Goal: Information Seeking & Learning: Find specific fact

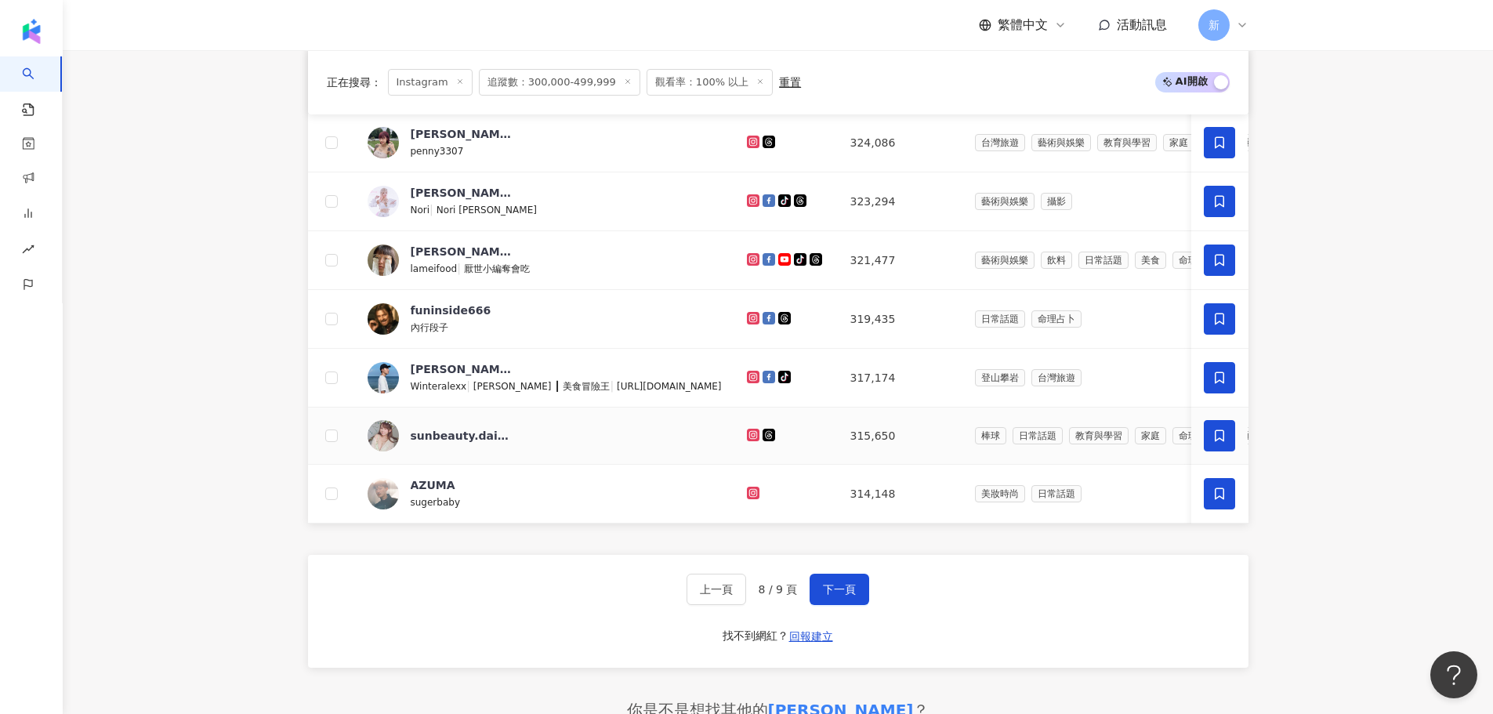
scroll to position [695, 0]
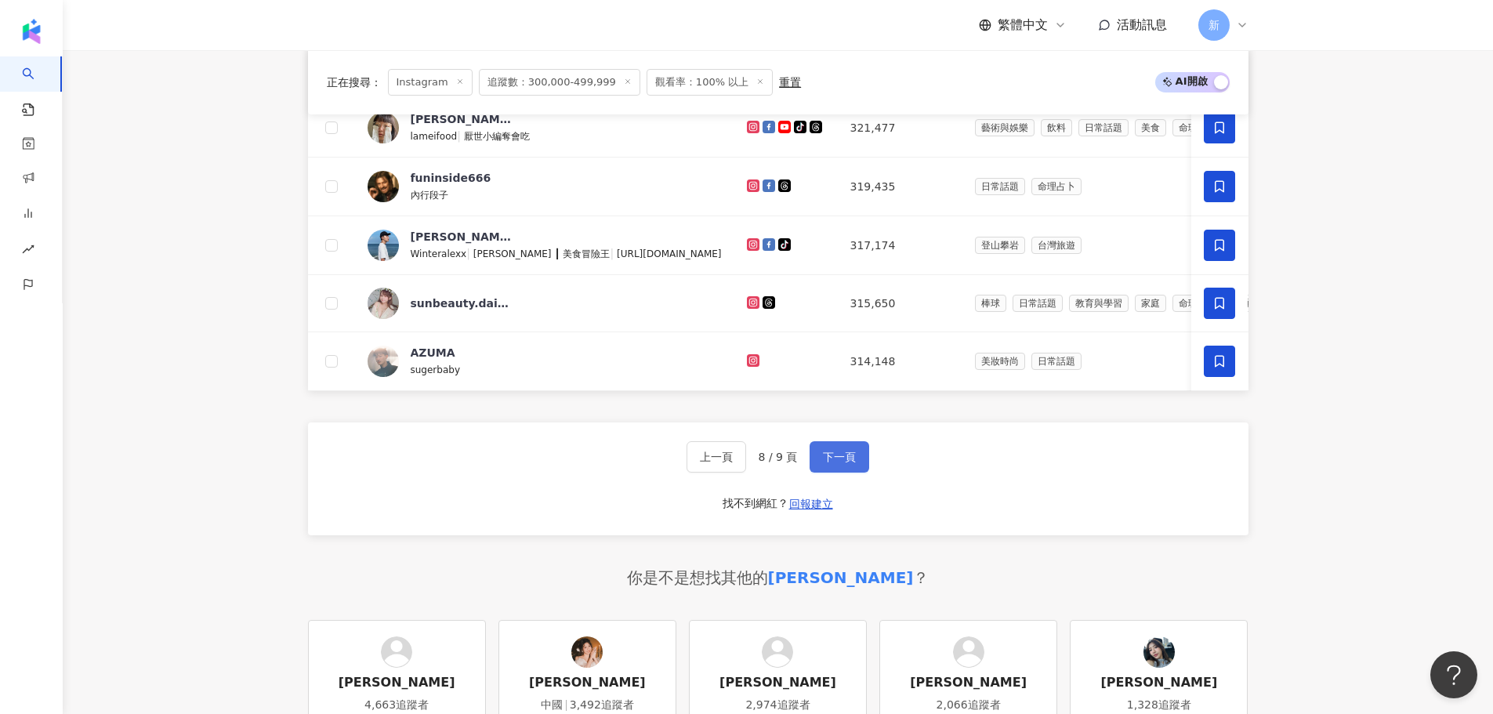
click at [846, 463] on span "下一頁" at bounding box center [839, 457] width 33 height 13
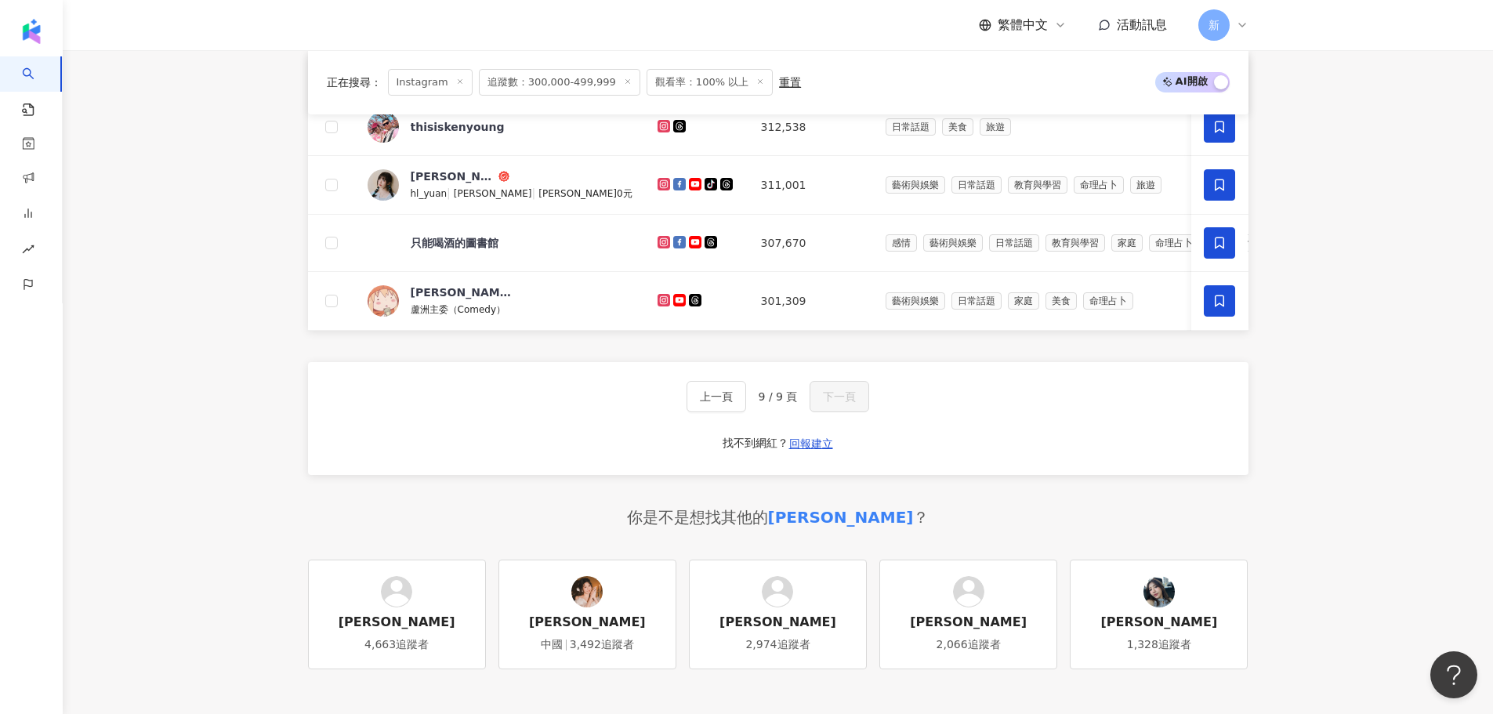
scroll to position [147, 0]
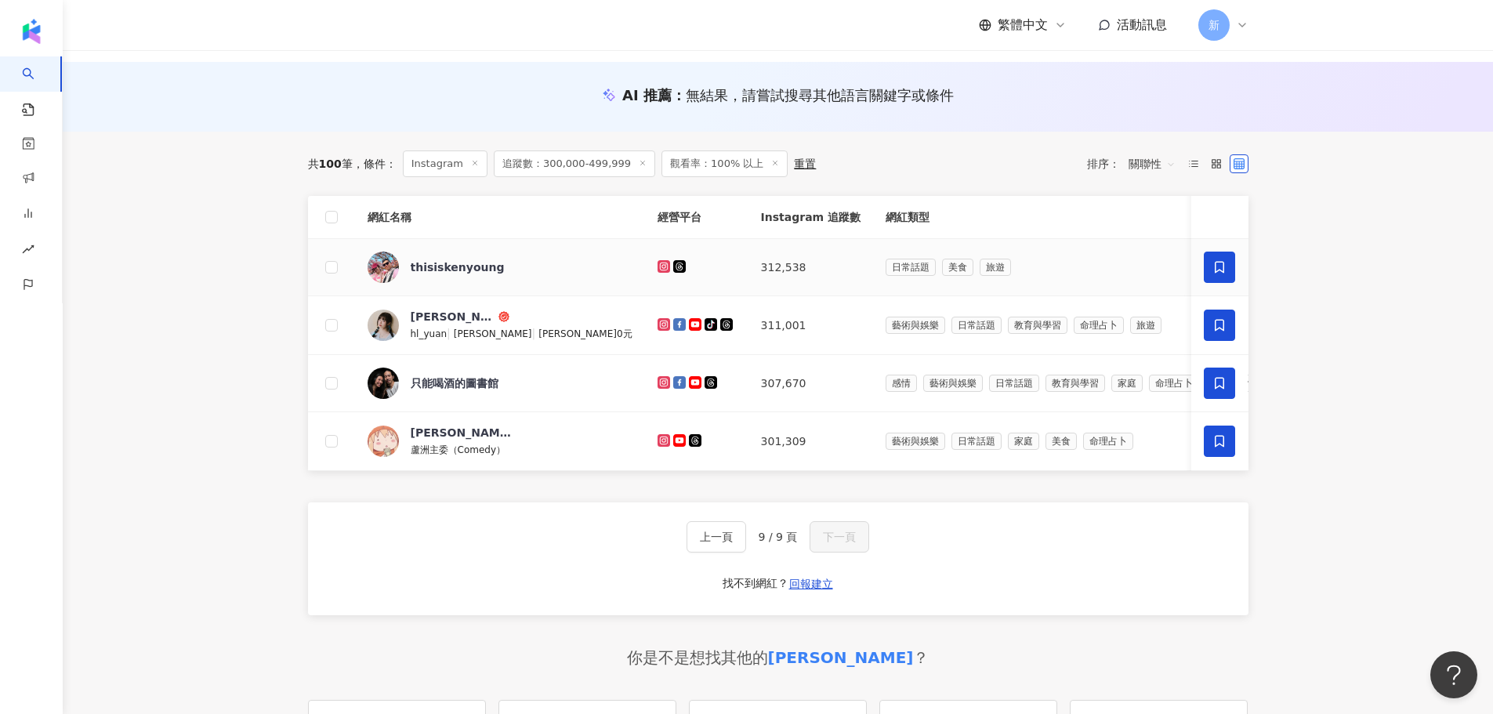
click at [658, 266] on icon at bounding box center [664, 266] width 13 height 13
click at [728, 538] on button "上一頁" at bounding box center [717, 536] width 60 height 31
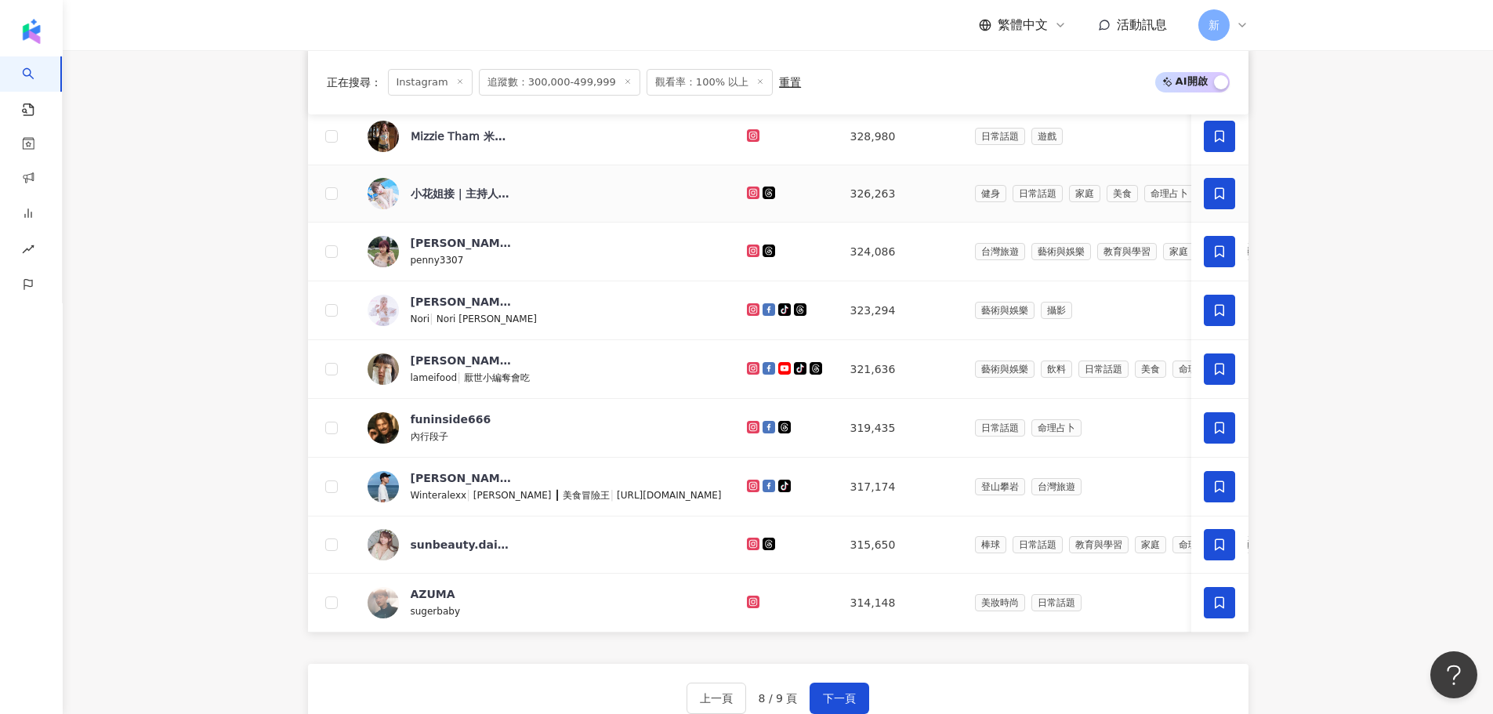
scroll to position [460, 0]
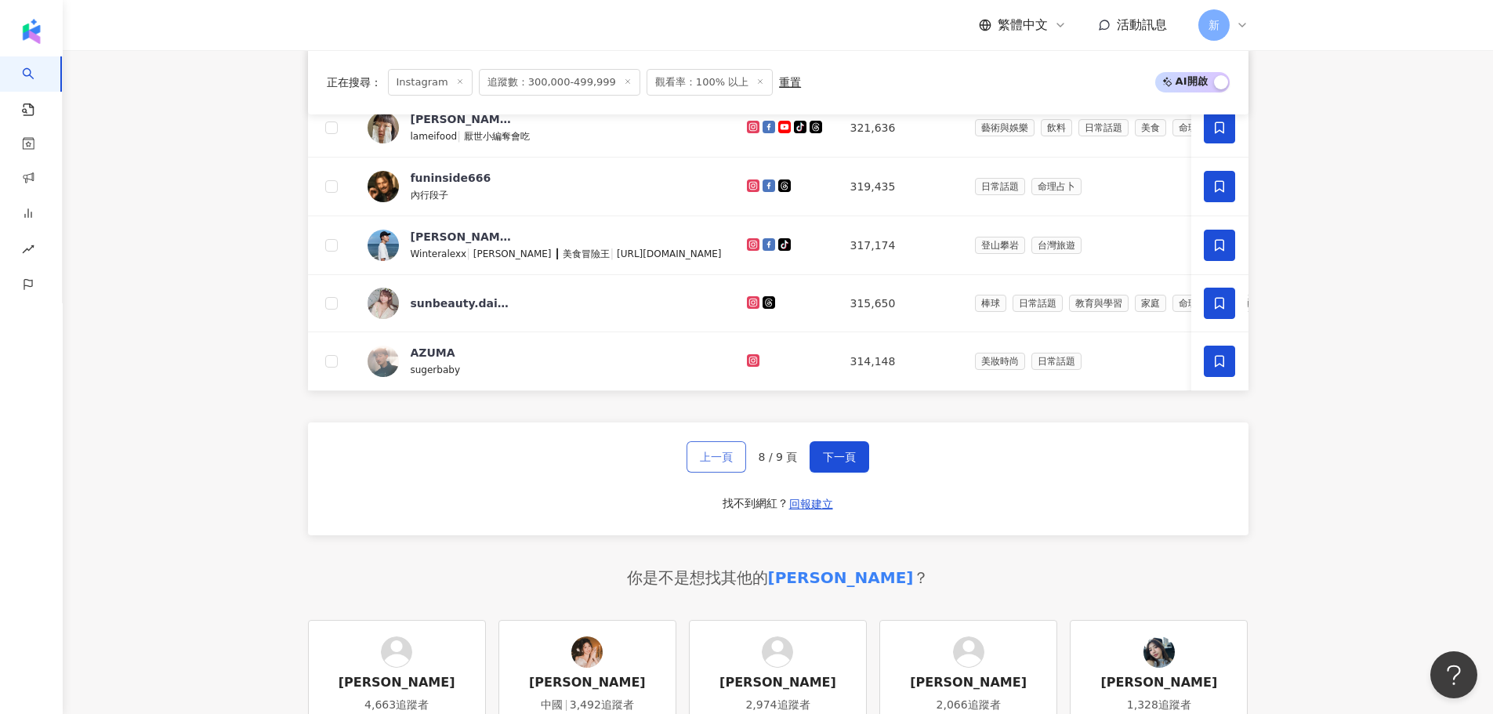
click at [733, 459] on button "上一頁" at bounding box center [717, 456] width 60 height 31
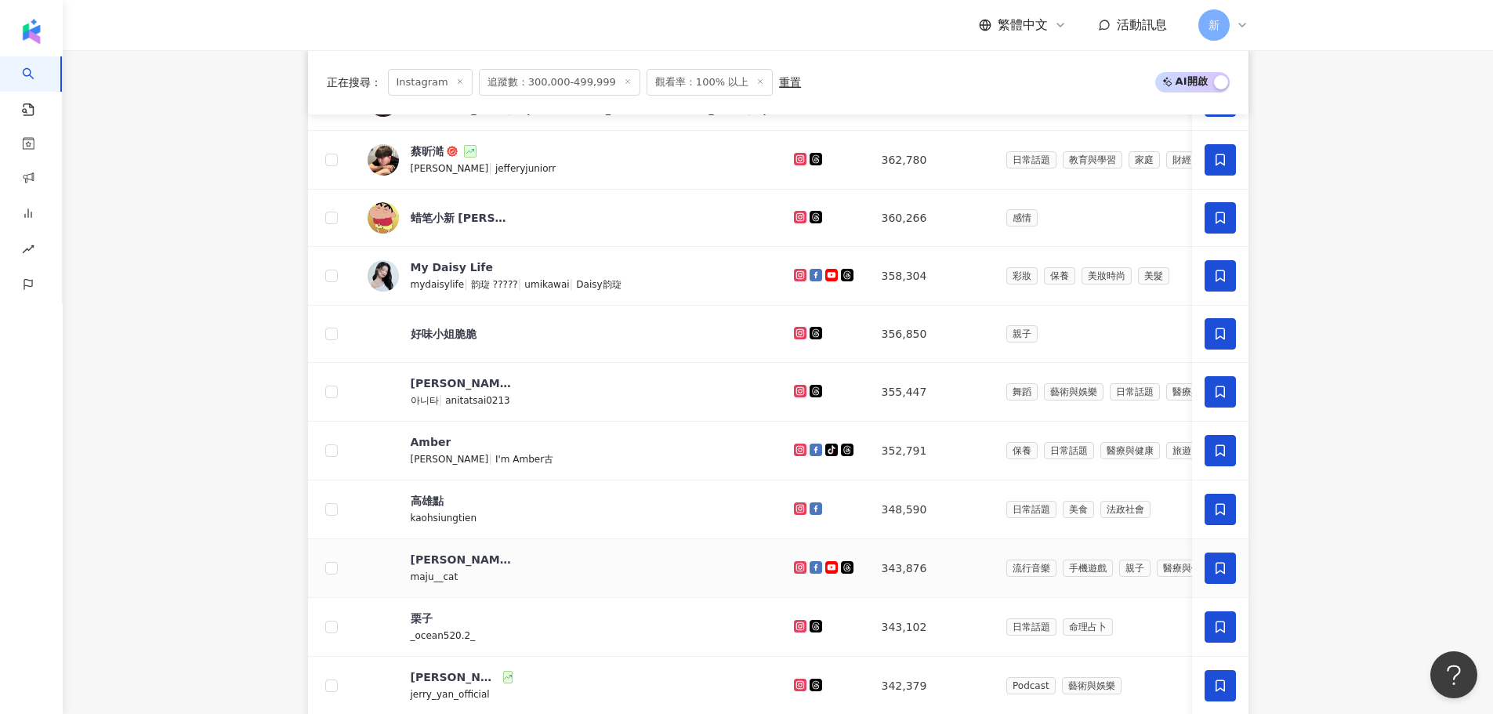
scroll to position [627, 0]
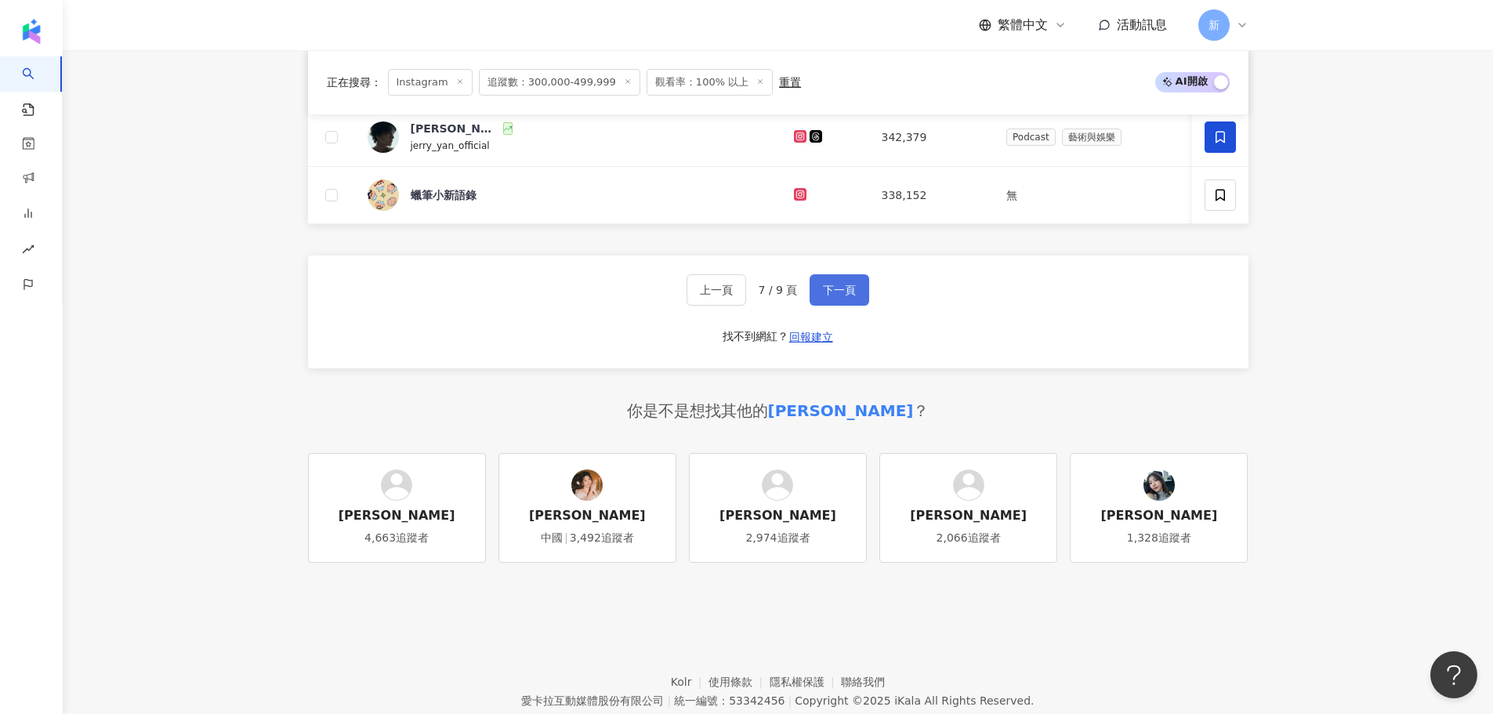
click at [826, 296] on span "下一頁" at bounding box center [839, 290] width 33 height 13
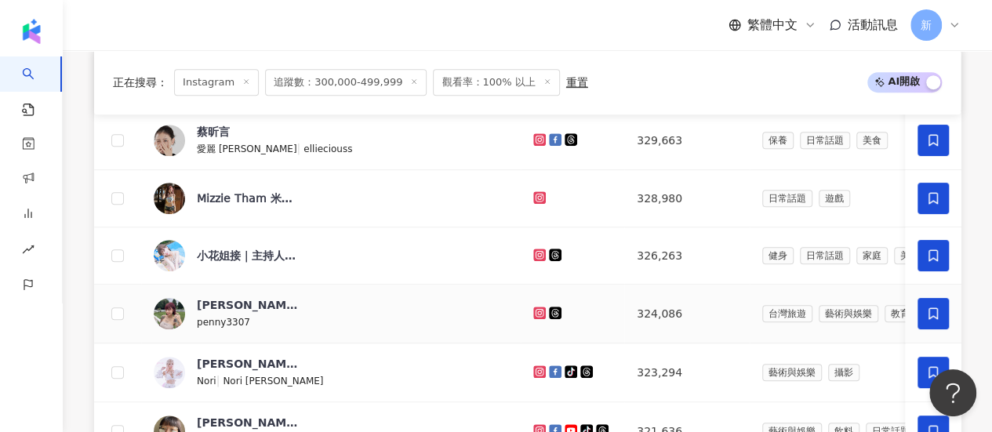
scroll to position [706, 0]
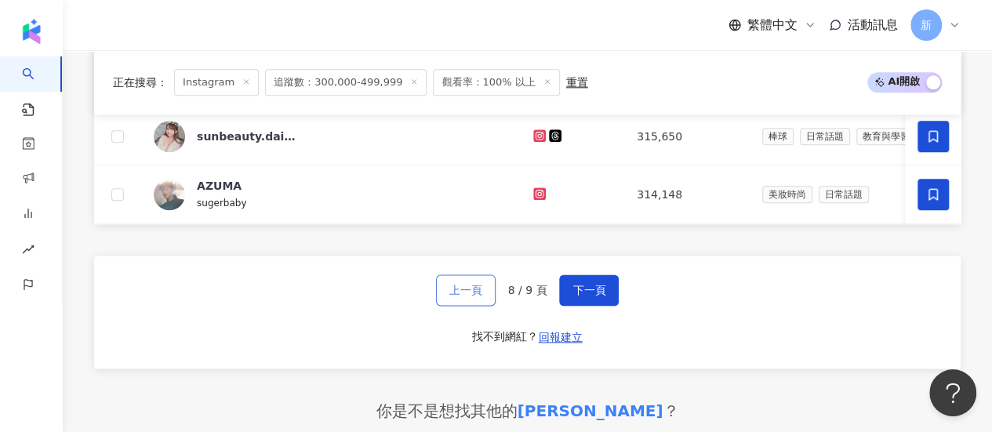
click at [470, 296] on span "上一頁" at bounding box center [465, 290] width 33 height 13
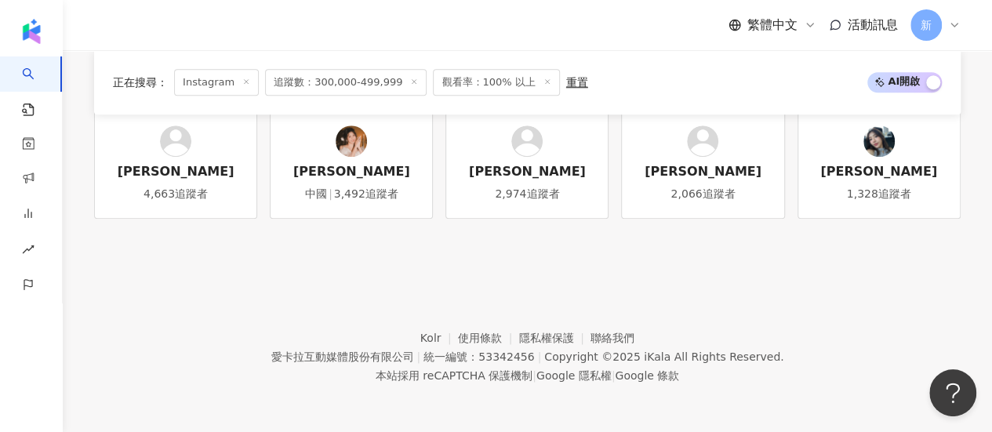
scroll to position [360, 0]
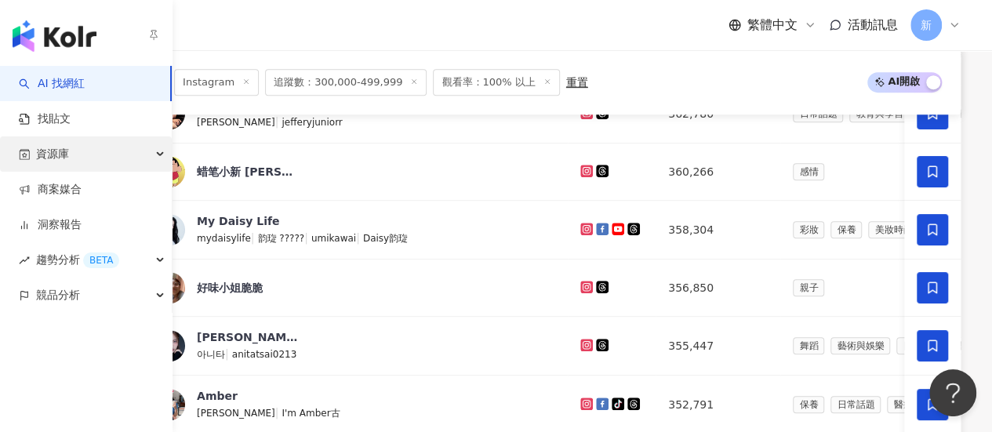
click at [48, 158] on span "資源庫" at bounding box center [52, 153] width 33 height 35
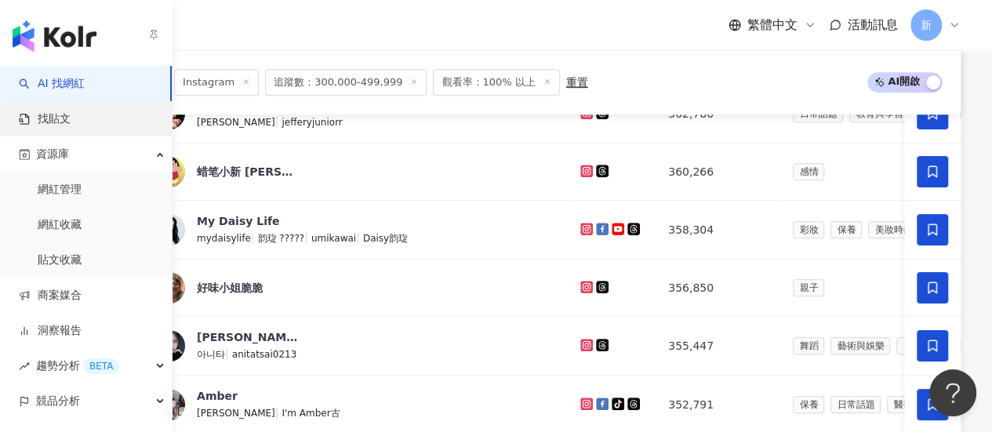
click at [61, 122] on link "找貼文" at bounding box center [45, 119] width 52 height 16
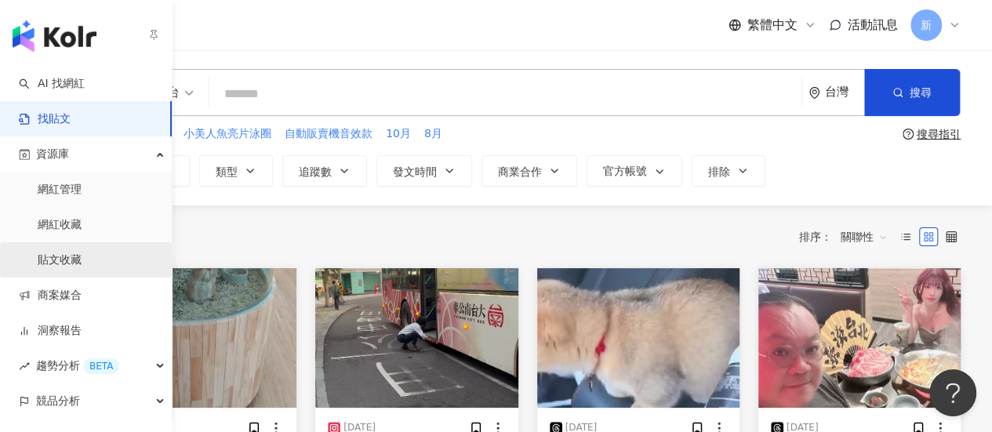
click at [82, 266] on link "貼文收藏" at bounding box center [60, 260] width 44 height 16
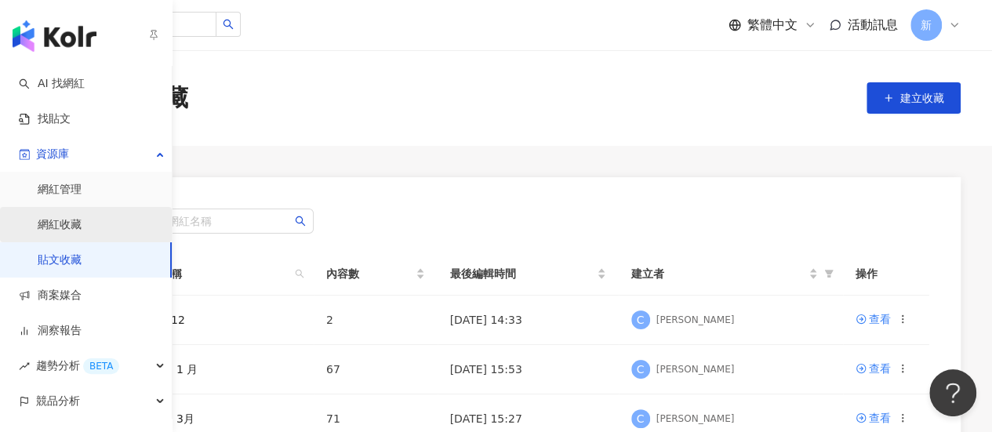
click at [82, 224] on link "網紅收藏" at bounding box center [60, 225] width 44 height 16
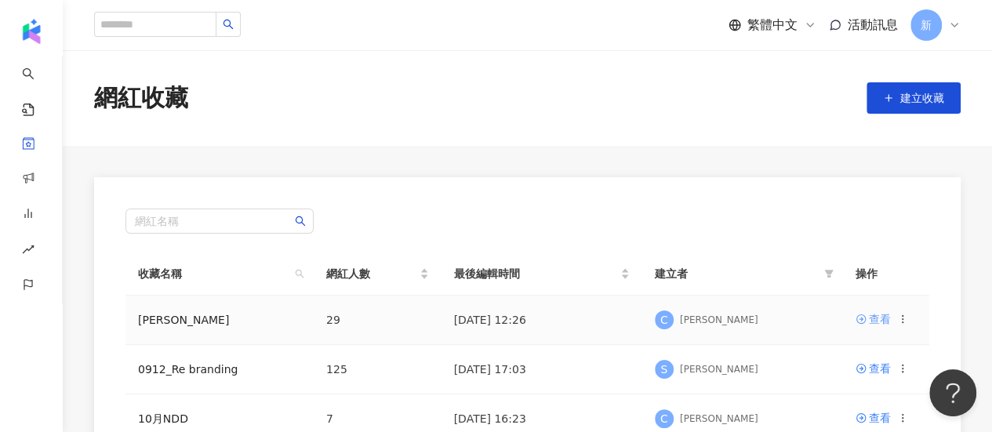
click at [870, 319] on div "查看" at bounding box center [880, 318] width 22 height 17
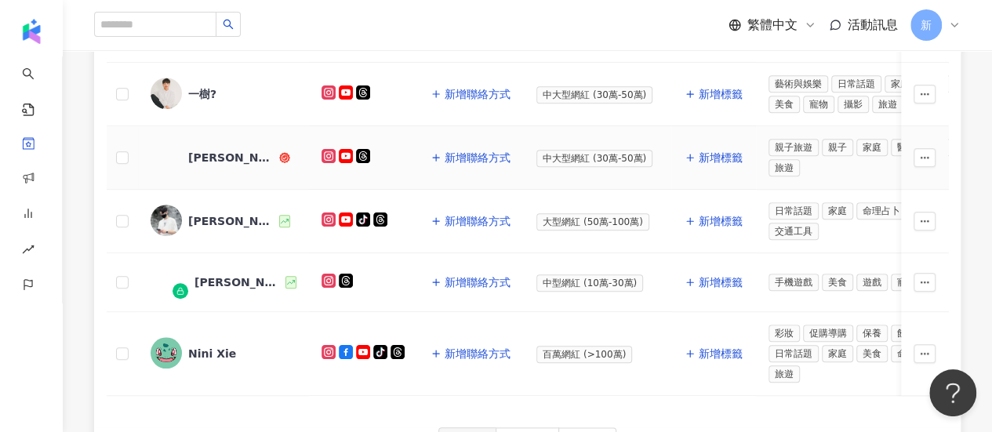
scroll to position [784, 0]
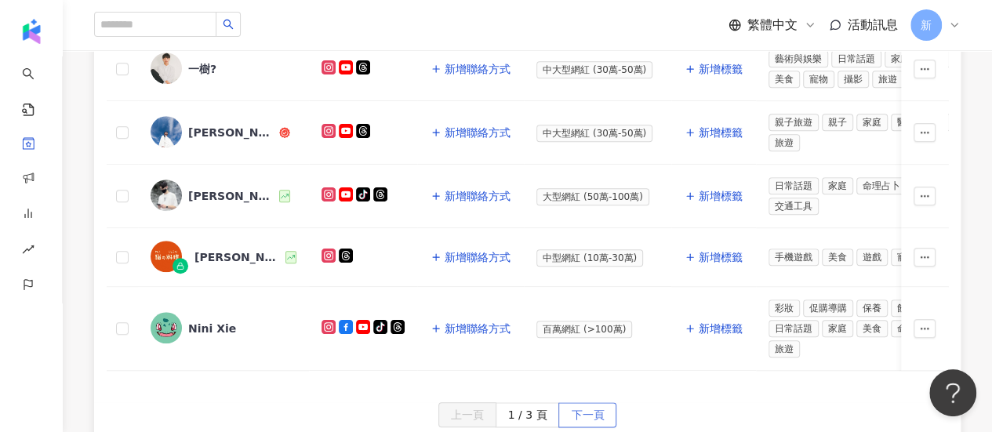
click at [587, 405] on span "下一頁" at bounding box center [587, 415] width 33 height 25
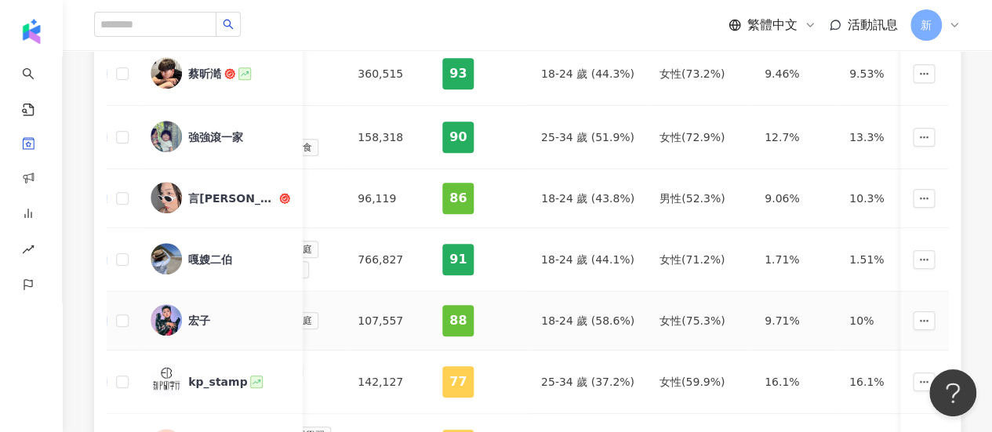
scroll to position [862, 0]
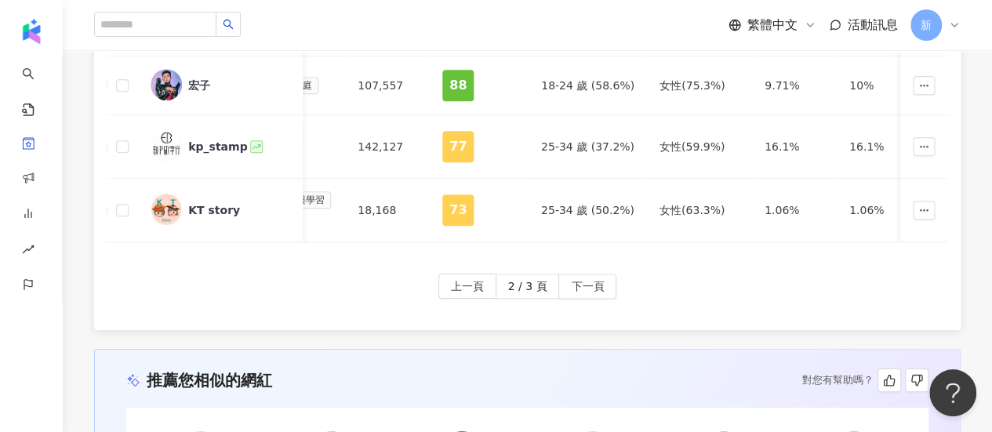
drag, startPoint x: 594, startPoint y: 281, endPoint x: 844, endPoint y: 213, distance: 258.5
click at [594, 281] on span "下一頁" at bounding box center [587, 286] width 33 height 25
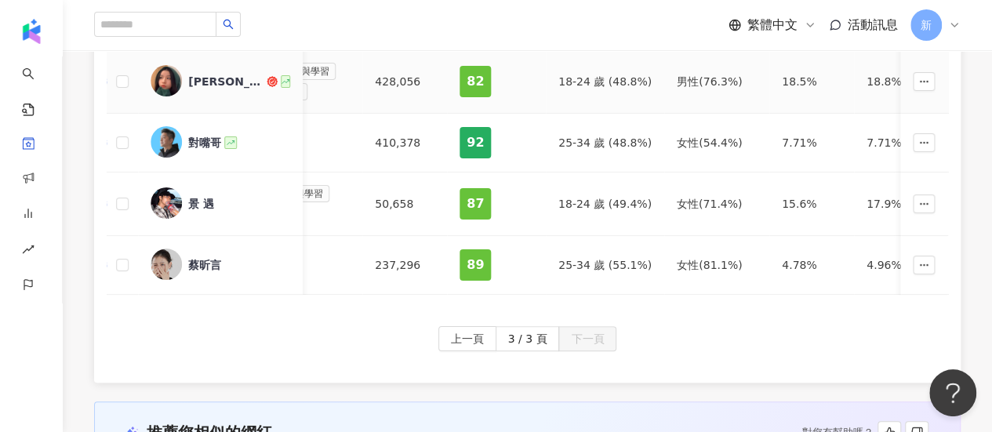
scroll to position [157, 0]
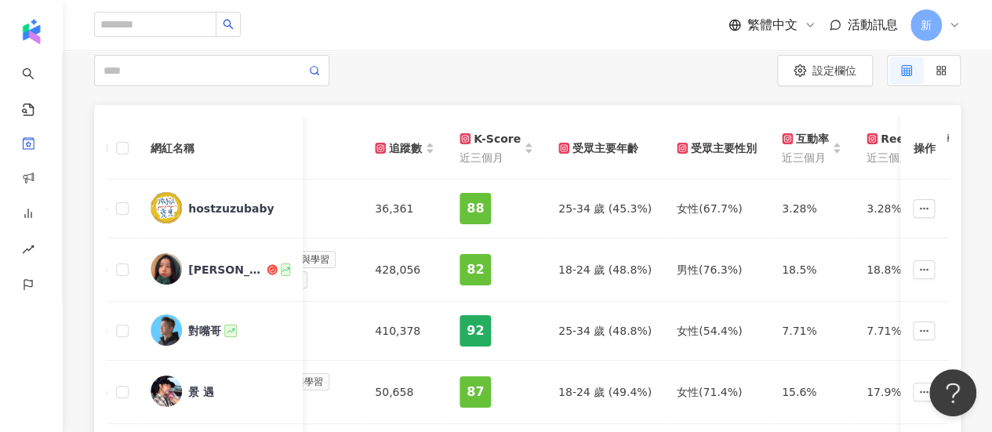
click at [789, 141] on div "互動率" at bounding box center [805, 138] width 47 height 17
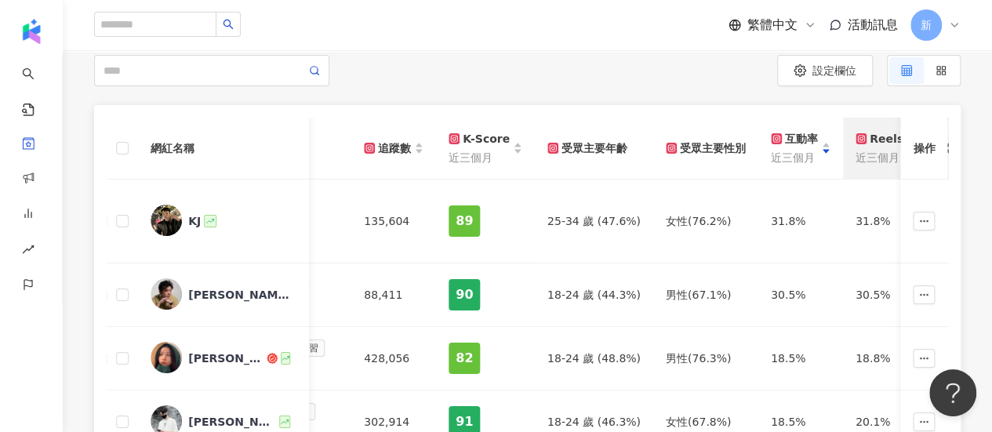
click at [868, 149] on span "近三個月" at bounding box center [897, 157] width 85 height 17
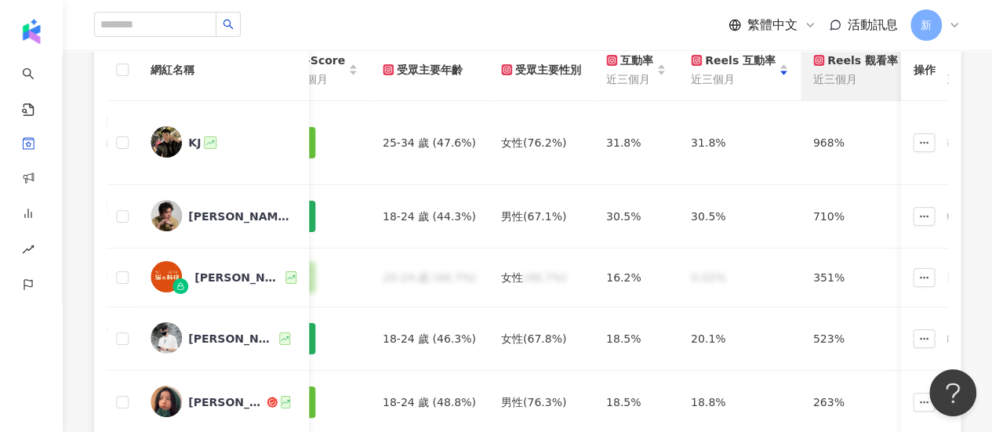
scroll to position [157, 0]
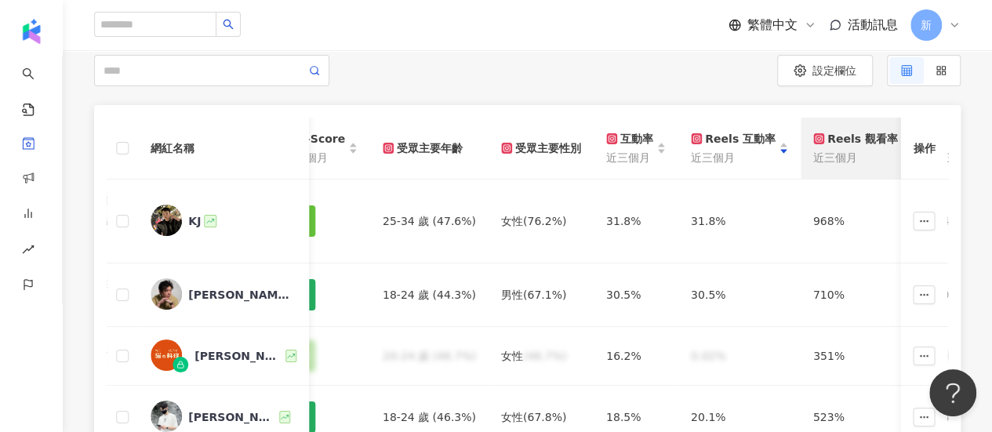
click at [826, 144] on div "Reels 觀看率" at bounding box center [855, 138] width 85 height 17
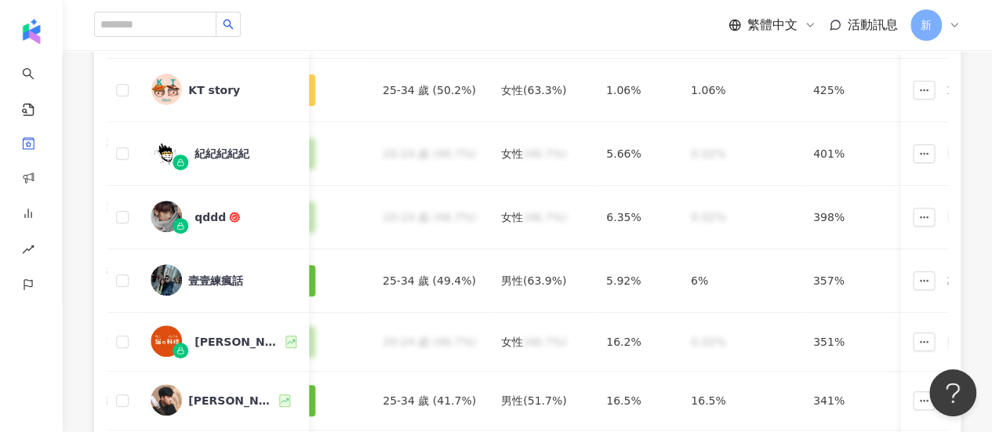
scroll to position [627, 0]
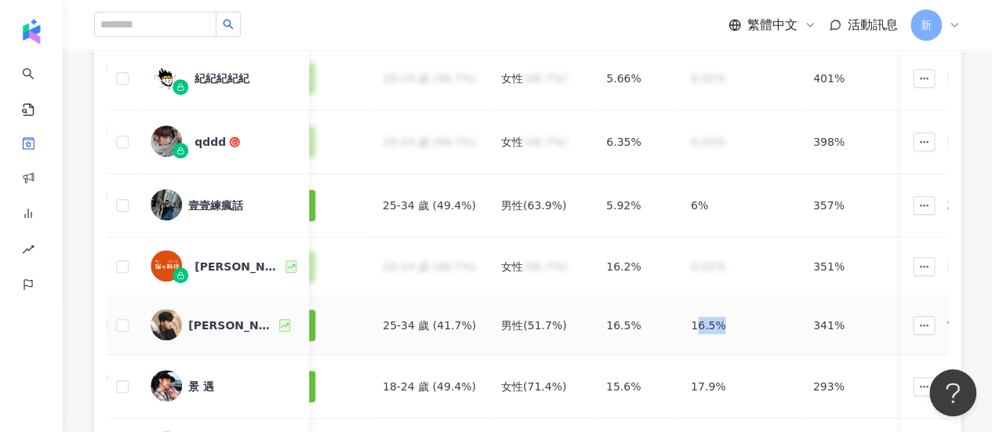
drag, startPoint x: 673, startPoint y: 313, endPoint x: 731, endPoint y: 313, distance: 58.0
click at [731, 317] on div "16.5%" at bounding box center [739, 325] width 97 height 17
click at [678, 321] on td "16.5%" at bounding box center [739, 325] width 122 height 59
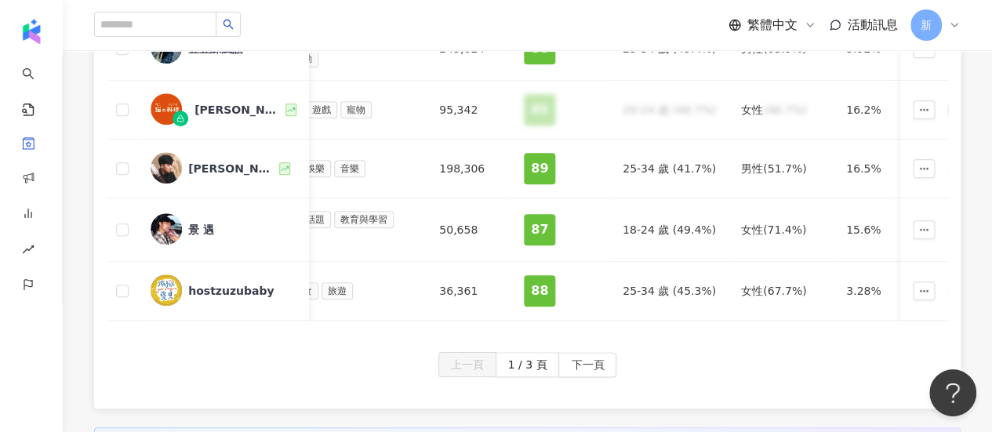
scroll to position [0, 532]
drag, startPoint x: 209, startPoint y: 153, endPoint x: 187, endPoint y: 161, distance: 24.3
click at [187, 161] on div "綾小路Louis" at bounding box center [224, 168] width 146 height 33
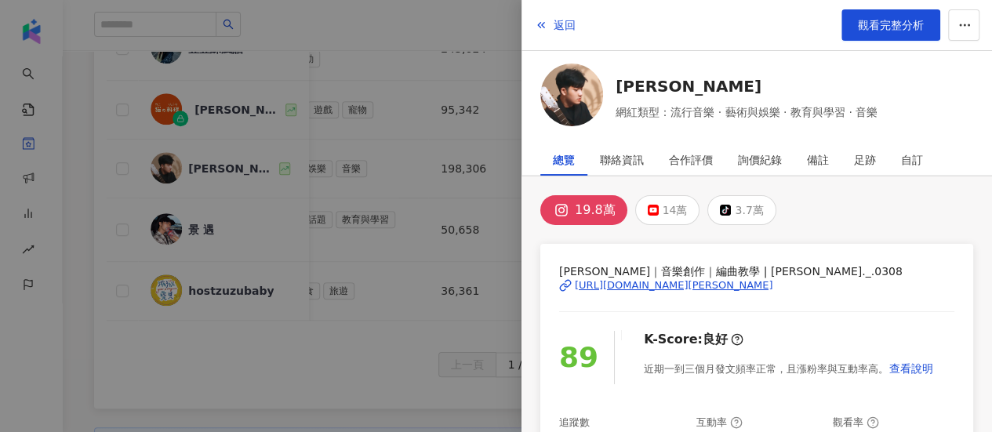
click at [633, 281] on div "https://www.instagram.com/louis._.0308/" at bounding box center [674, 285] width 198 height 14
click at [365, 161] on div at bounding box center [496, 216] width 992 height 432
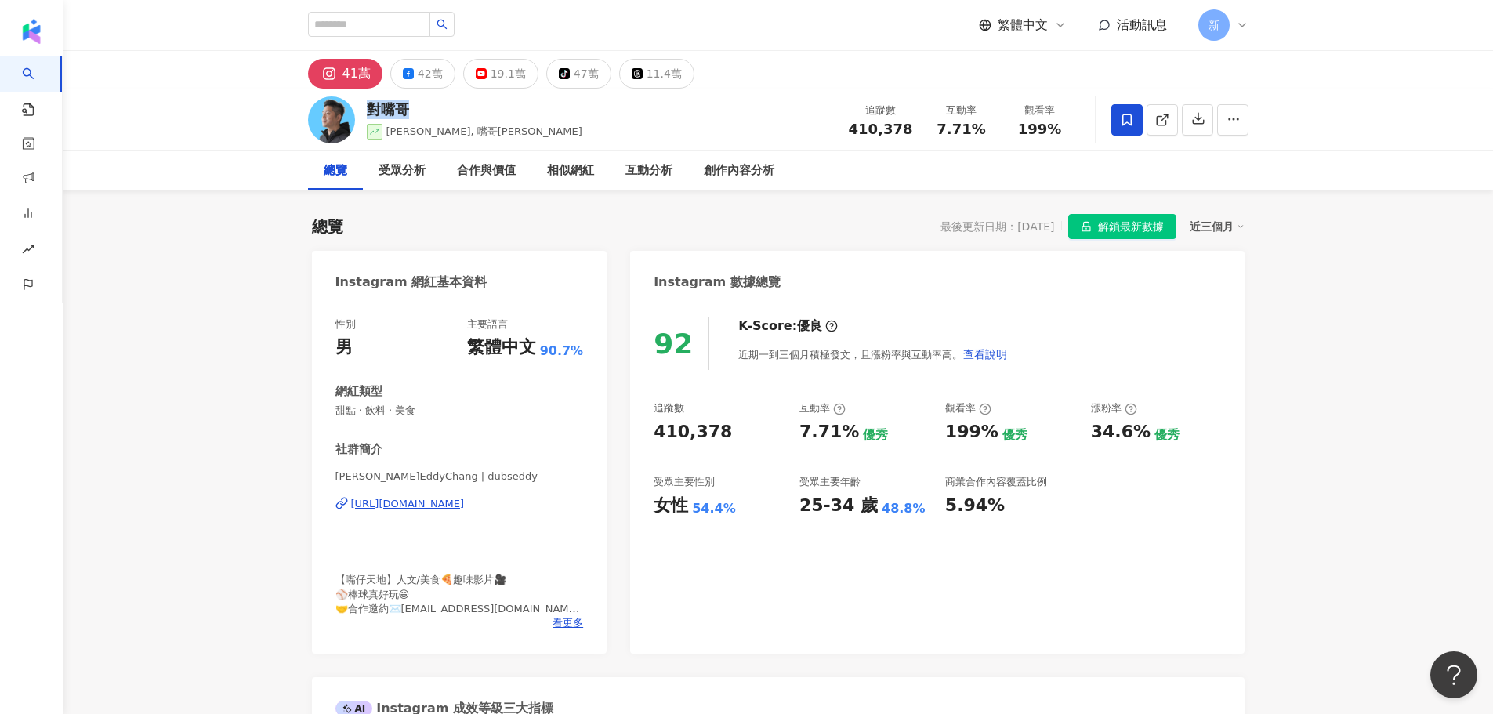
click at [373, 111] on div "對嘴哥" at bounding box center [475, 110] width 216 height 20
click at [413, 118] on div "對嘴哥" at bounding box center [475, 110] width 216 height 20
click at [419, 114] on div "對嘴哥" at bounding box center [475, 110] width 216 height 20
click at [421, 111] on div "對嘴哥" at bounding box center [475, 110] width 216 height 20
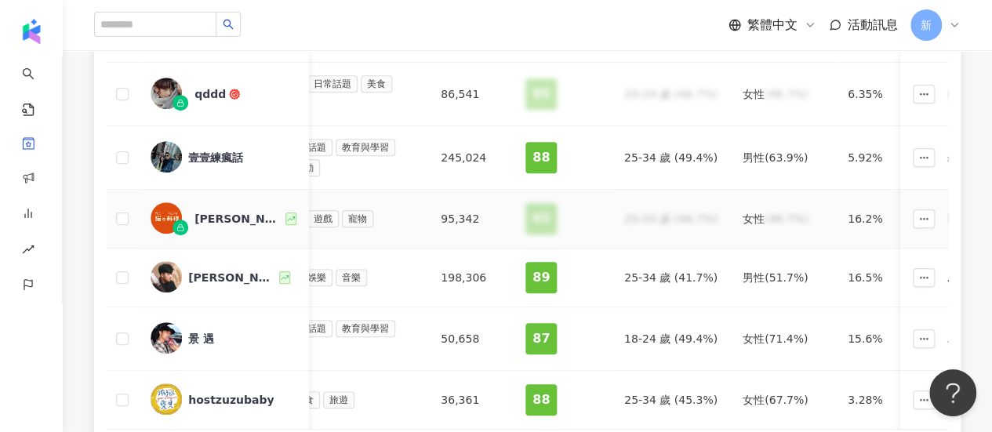
scroll to position [1019, 0]
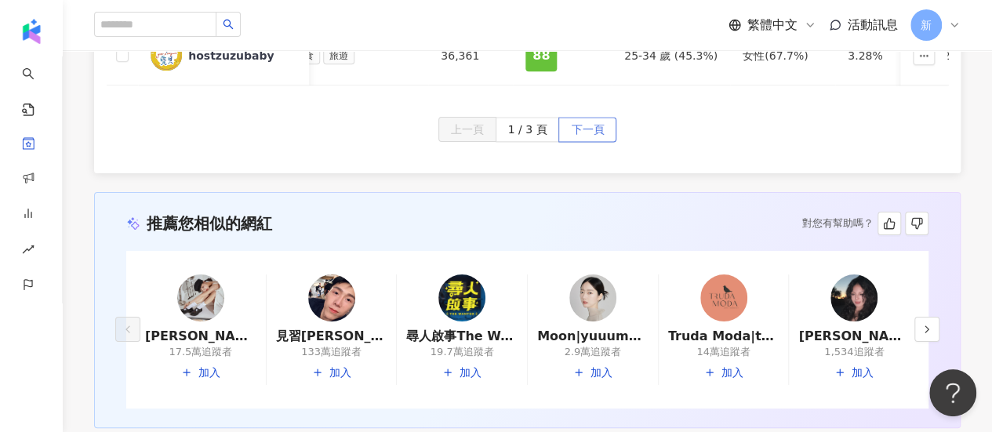
drag, startPoint x: 567, startPoint y: 115, endPoint x: 579, endPoint y: 125, distance: 15.1
click at [567, 117] on button "下一頁" at bounding box center [587, 129] width 58 height 25
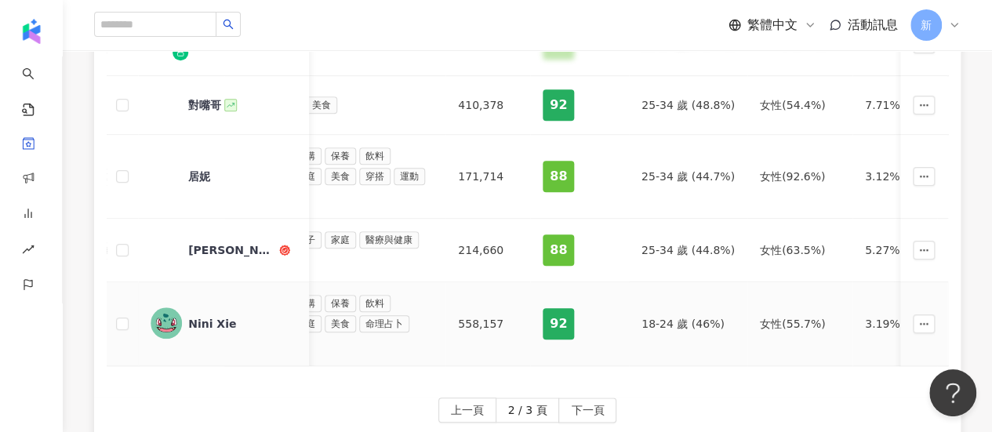
scroll to position [784, 0]
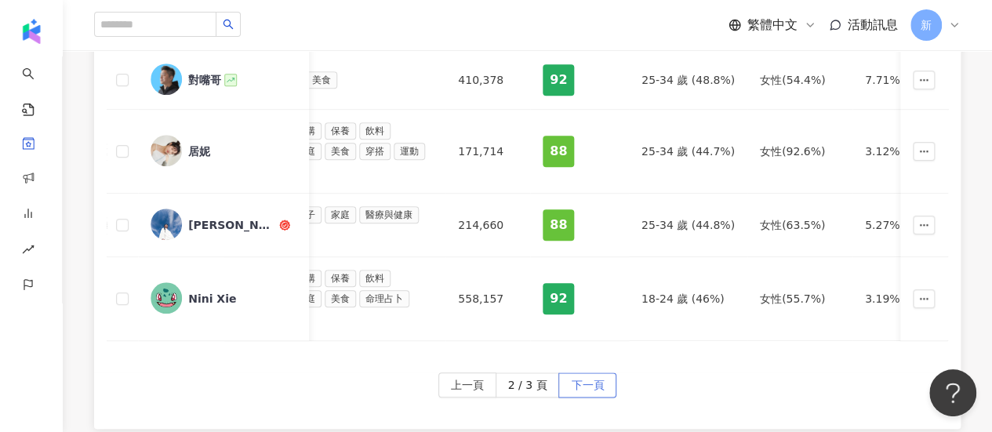
click at [584, 380] on span "下一頁" at bounding box center [587, 385] width 33 height 25
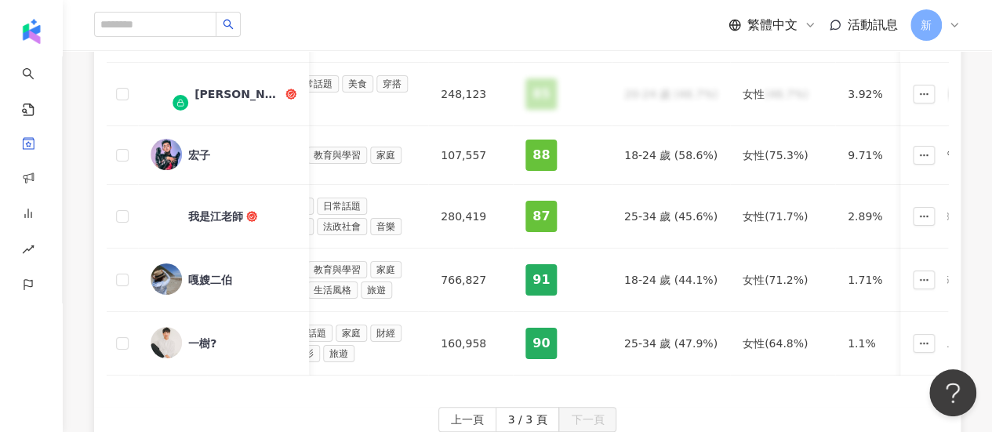
scroll to position [190, 0]
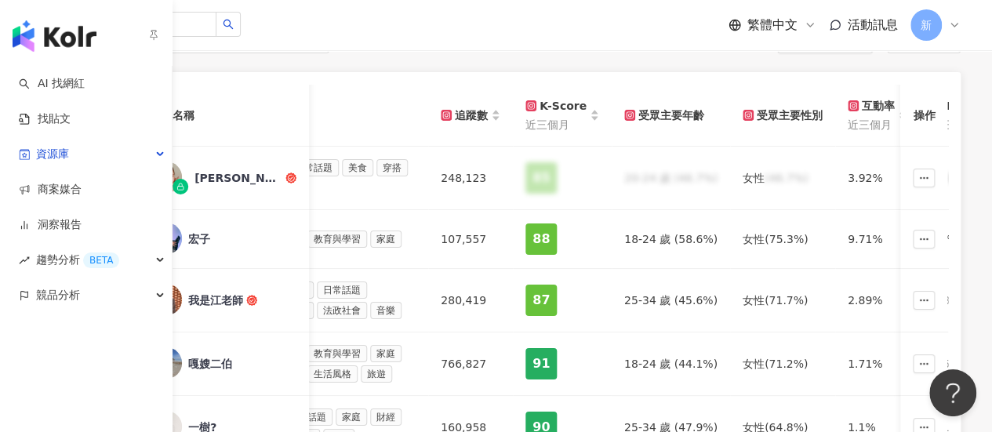
click at [67, 34] on img "button" at bounding box center [55, 35] width 84 height 31
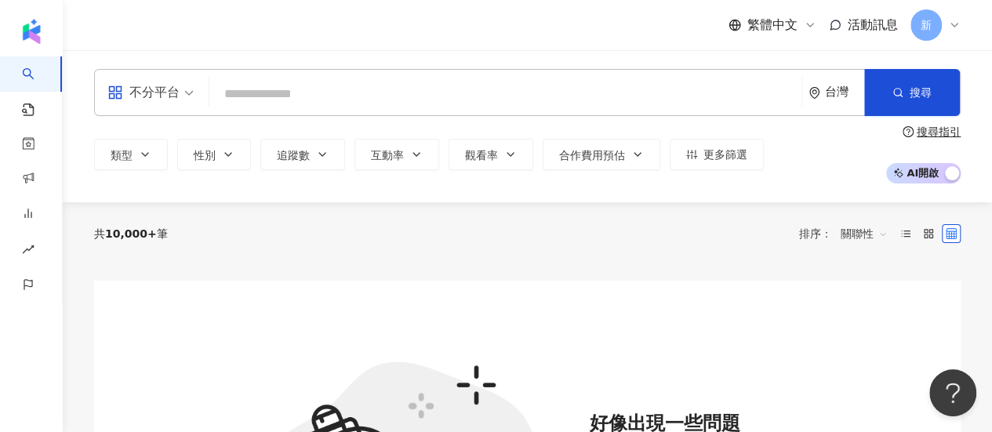
drag, startPoint x: 435, startPoint y: 76, endPoint x: 436, endPoint y: 87, distance: 11.0
click at [435, 76] on div "不分平台 台灣 搜尋" at bounding box center [527, 92] width 866 height 47
click at [436, 87] on input "search" at bounding box center [505, 94] width 579 height 30
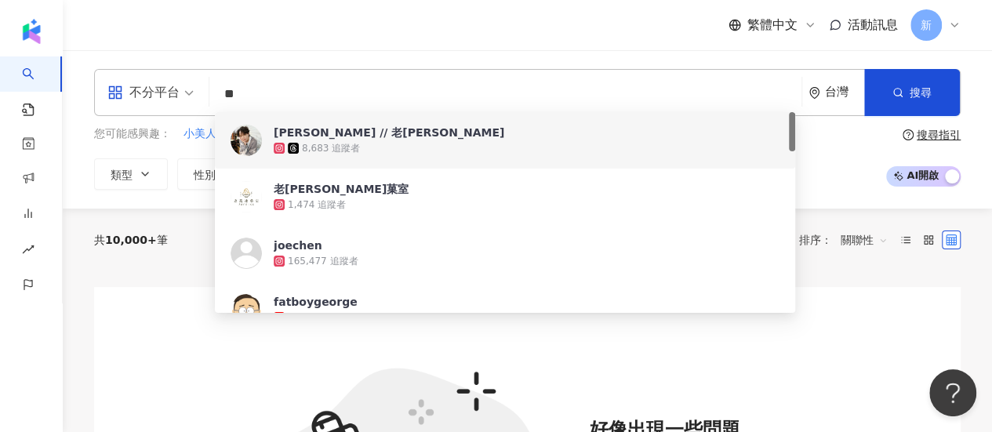
drag, startPoint x: 285, startPoint y: 81, endPoint x: 267, endPoint y: 82, distance: 18.9
click at [209, 69] on div "不分平台 ** 台灣 搜尋 3d5e720d-cfff-4ecb-bbb7-773d61e78342 d6bd4a4c-708a-401a-86fc-91ae…" at bounding box center [527, 92] width 866 height 47
paste input "*****"
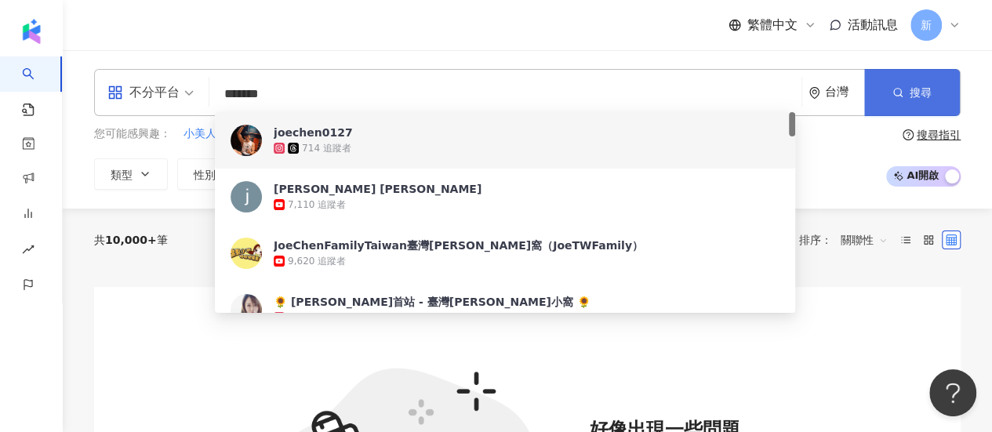
type input "*******"
click at [897, 89] on circle "button" at bounding box center [897, 92] width 7 height 7
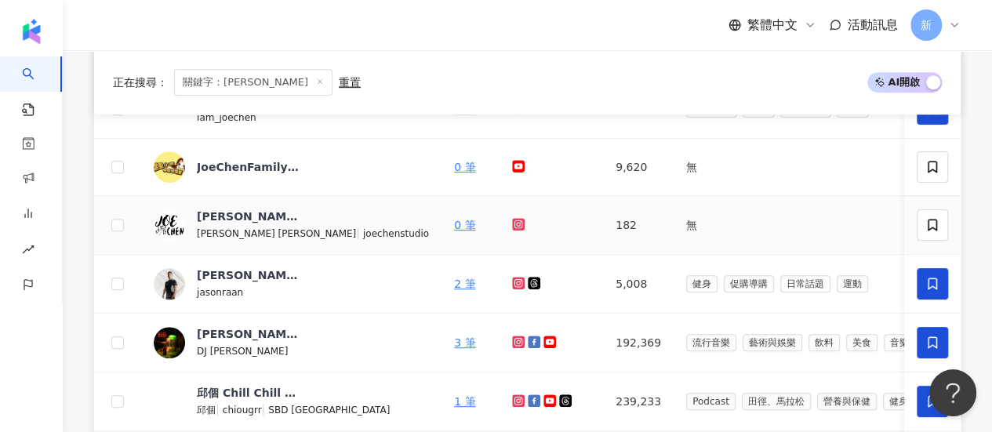
scroll to position [392, 0]
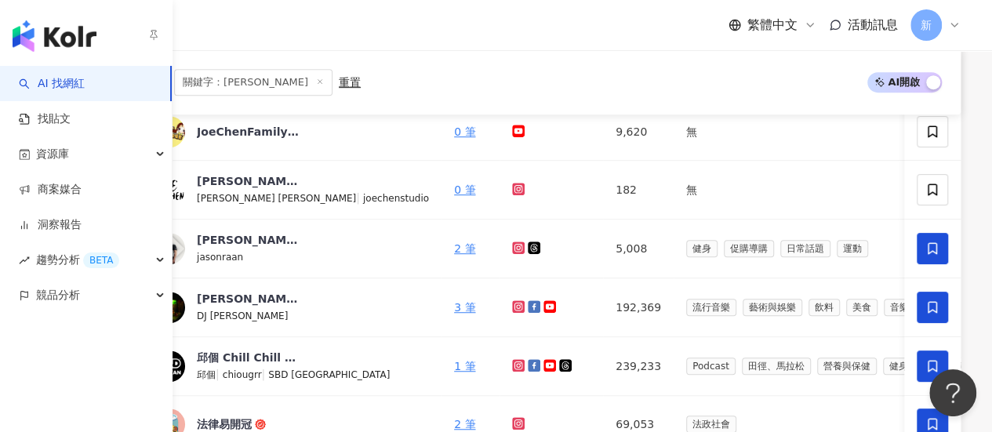
click at [25, 32] on img "button" at bounding box center [55, 35] width 84 height 31
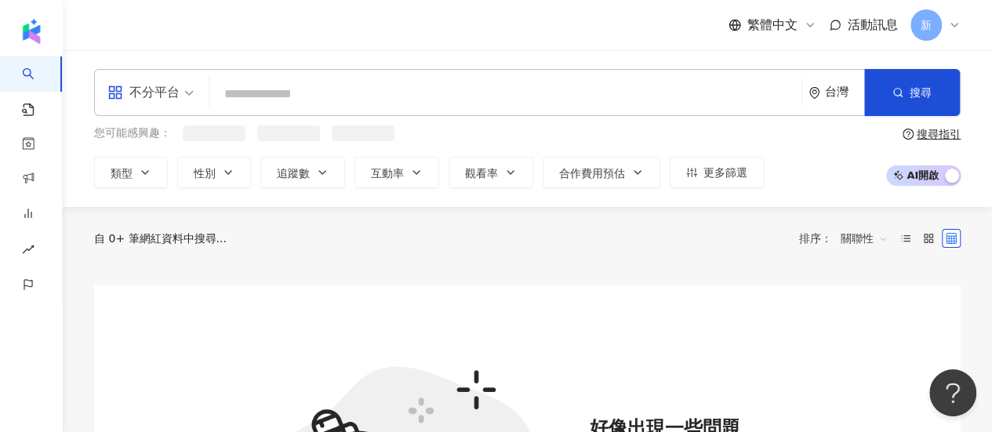
click at [453, 88] on input "search" at bounding box center [505, 94] width 579 height 30
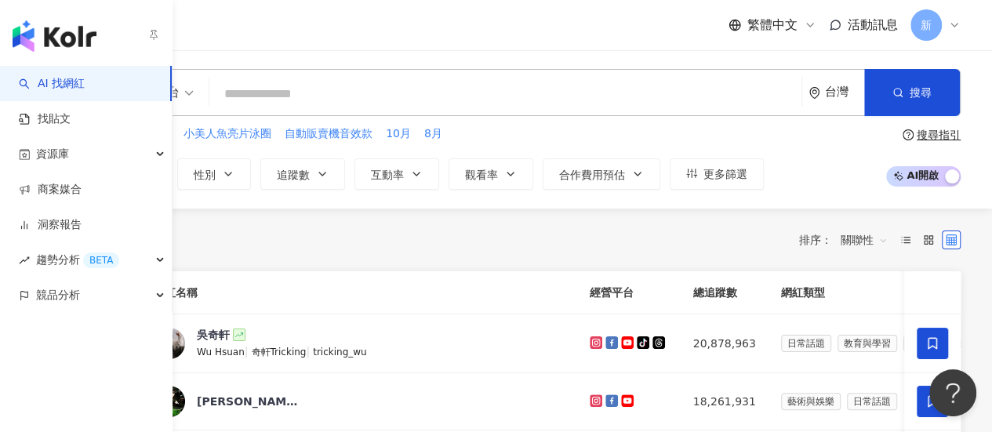
click at [51, 36] on img "button" at bounding box center [55, 35] width 84 height 31
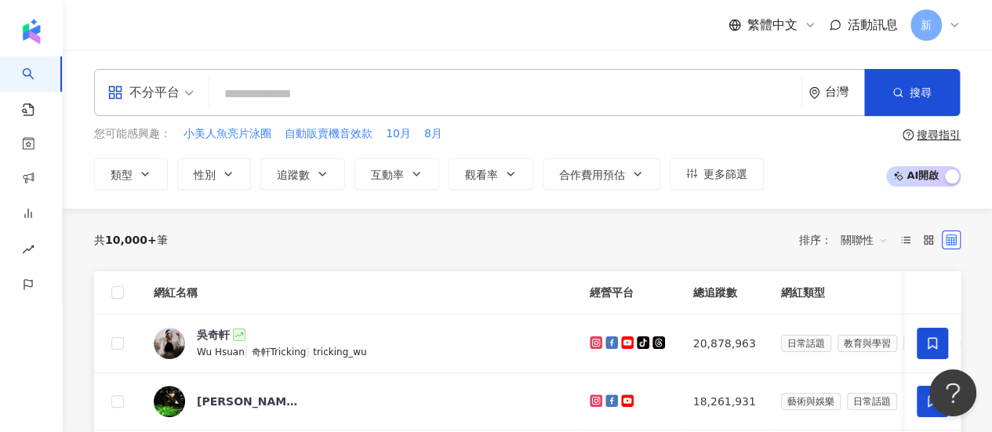
click at [446, 80] on input "search" at bounding box center [505, 94] width 579 height 30
paste input "*******"
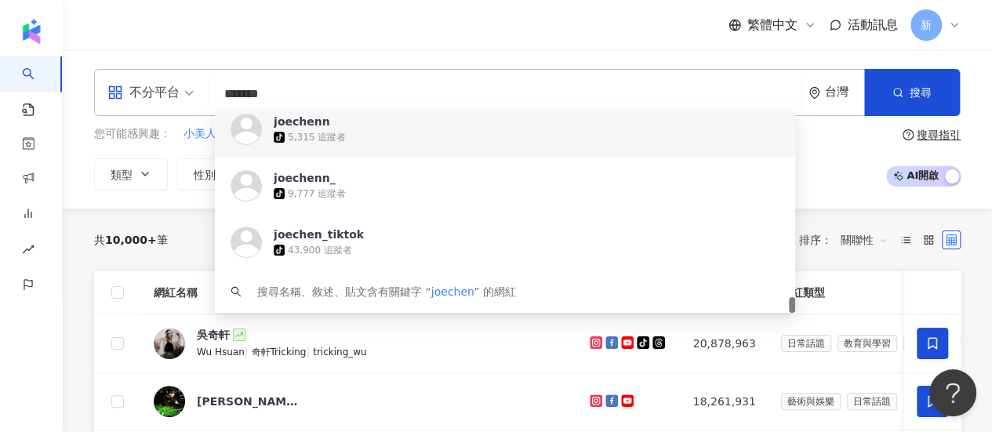
type input "*******"
click at [367, 60] on div "不分平台 ******* 台灣 搜尋 https://www.tiktok.com/@joecheng728 https://www.tiktok.com/@…" at bounding box center [527, 129] width 929 height 158
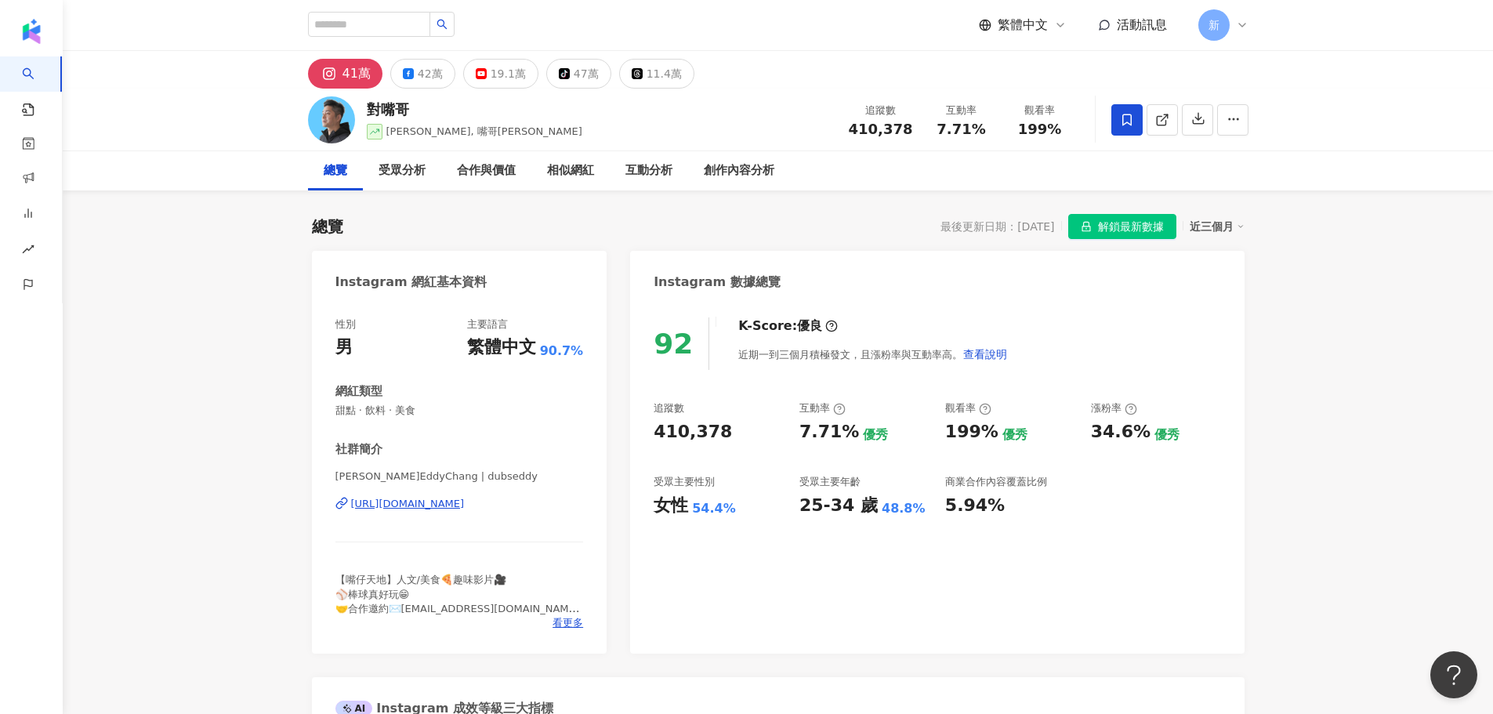
click at [465, 510] on div "[URL][DOMAIN_NAME]" at bounding box center [408, 504] width 114 height 14
